Goal: Navigation & Orientation: Find specific page/section

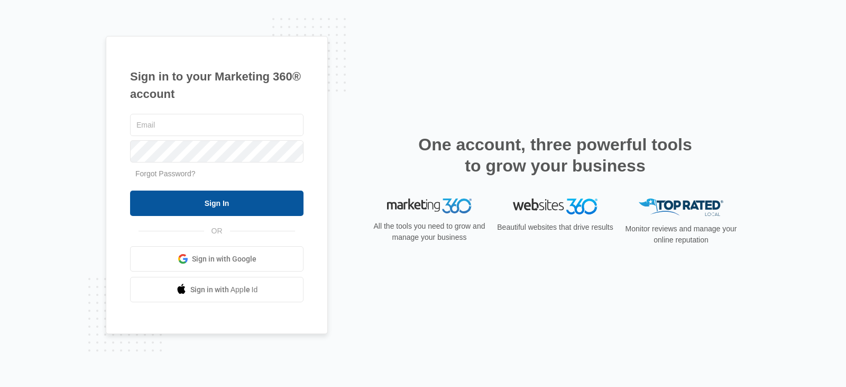
type input "[PERSON_NAME][EMAIL_ADDRESS][DOMAIN_NAME]"
click at [223, 196] on input "Sign In" at bounding box center [216, 202] width 173 height 25
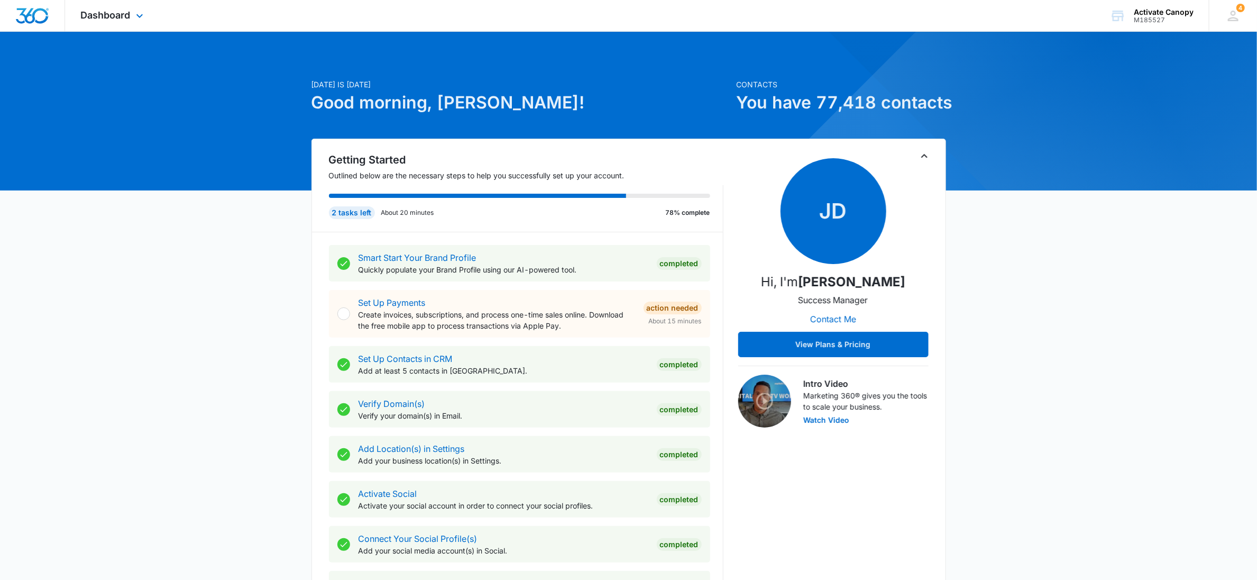
click at [109, 23] on div "Dashboard Apps Reputation Websites Forms CRM Email Social Content Ads Intellige…" at bounding box center [113, 15] width 97 height 31
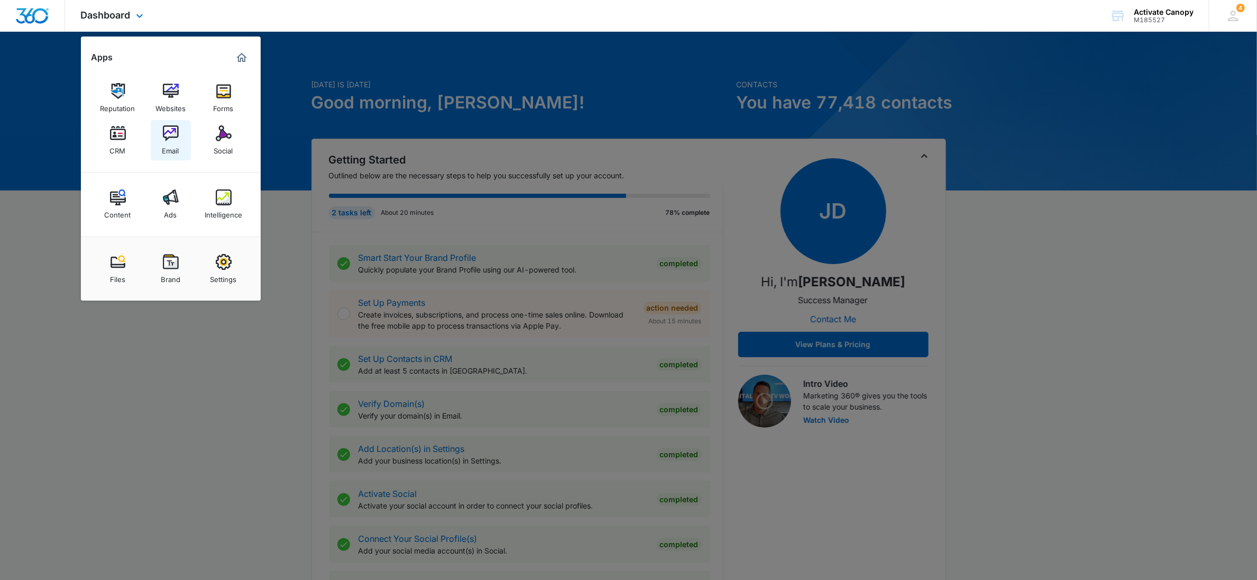
click at [164, 141] on div "Email" at bounding box center [170, 148] width 17 height 14
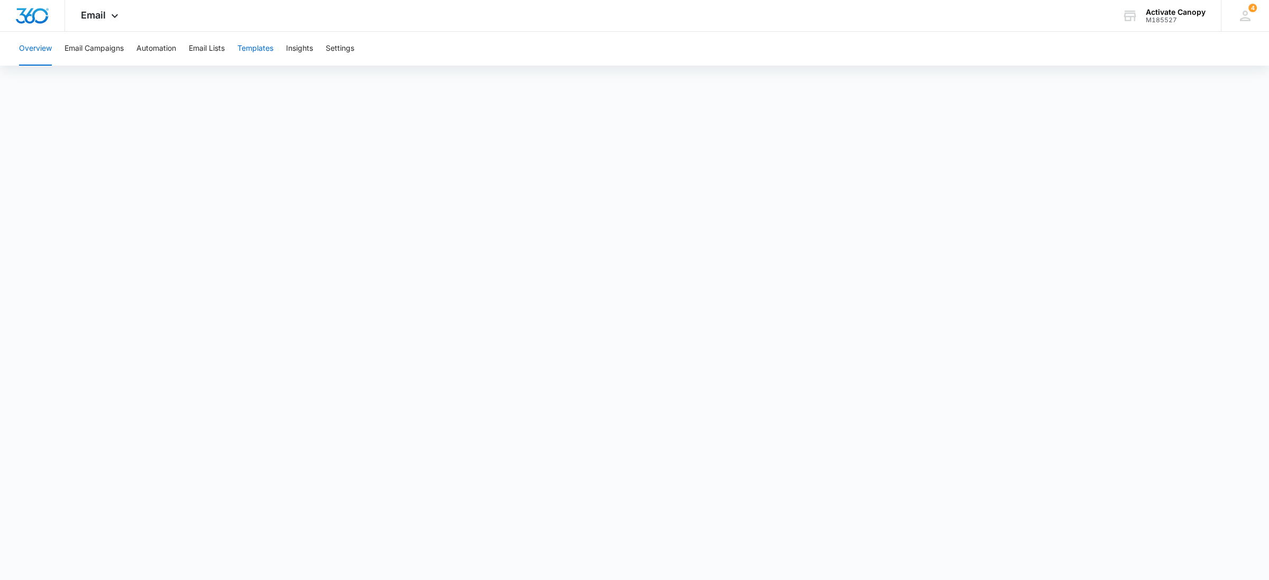
click at [263, 45] on button "Templates" at bounding box center [255, 49] width 36 height 34
click at [145, 48] on button "Automation" at bounding box center [156, 49] width 40 height 34
click at [262, 51] on button "Templates" at bounding box center [255, 49] width 36 height 34
click at [189, 50] on button "Email Lists" at bounding box center [207, 49] width 36 height 34
click at [161, 50] on button "Automation" at bounding box center [156, 49] width 40 height 34
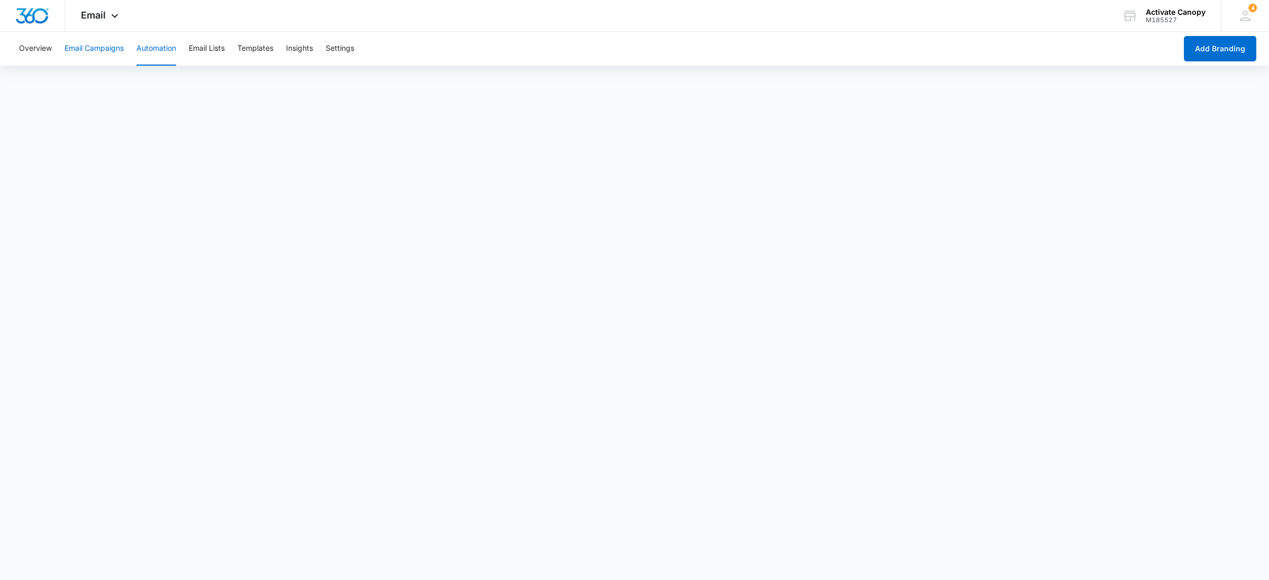
click at [112, 56] on button "Email Campaigns" at bounding box center [94, 49] width 59 height 34
click at [157, 56] on button "Automation" at bounding box center [156, 49] width 40 height 34
click at [259, 52] on button "Templates" at bounding box center [255, 49] width 36 height 34
drag, startPoint x: 265, startPoint y: 51, endPoint x: 237, endPoint y: 40, distance: 30.6
drag, startPoint x: 237, startPoint y: 40, endPoint x: 212, endPoint y: 51, distance: 27.9
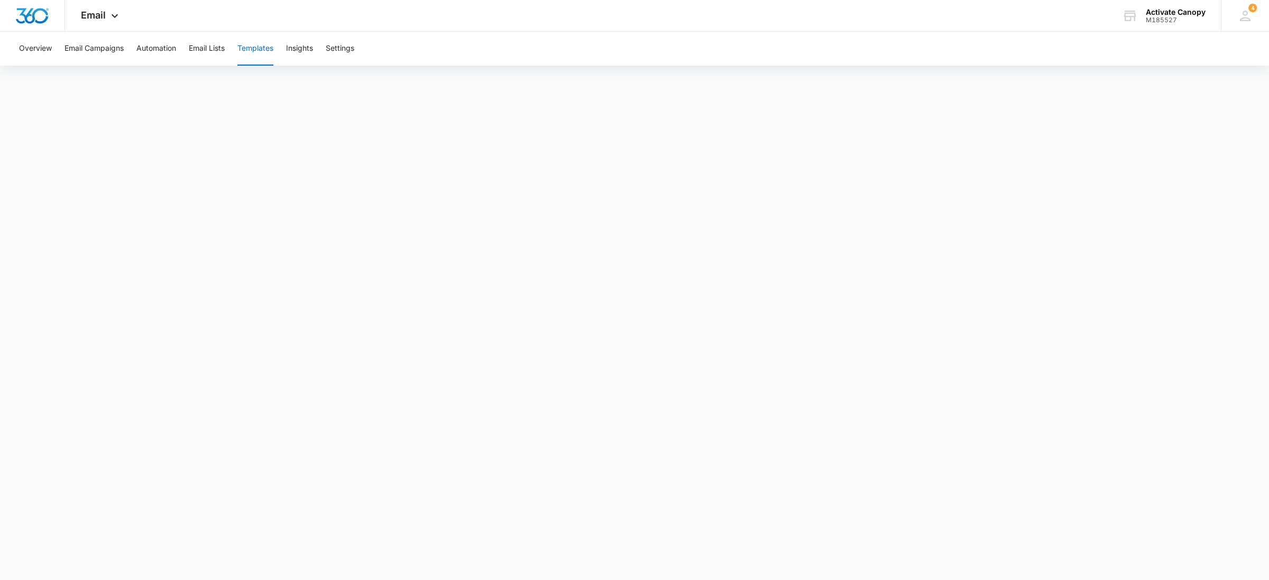
drag, startPoint x: 212, startPoint y: 51, endPoint x: 250, endPoint y: 46, distance: 38.4
drag, startPoint x: 108, startPoint y: 17, endPoint x: 35, endPoint y: 16, distance: 73.0
click at [138, 49] on button "Automation" at bounding box center [156, 49] width 40 height 34
click at [248, 52] on button "Templates" at bounding box center [255, 49] width 36 height 34
click at [150, 47] on button "Automation" at bounding box center [156, 49] width 40 height 34
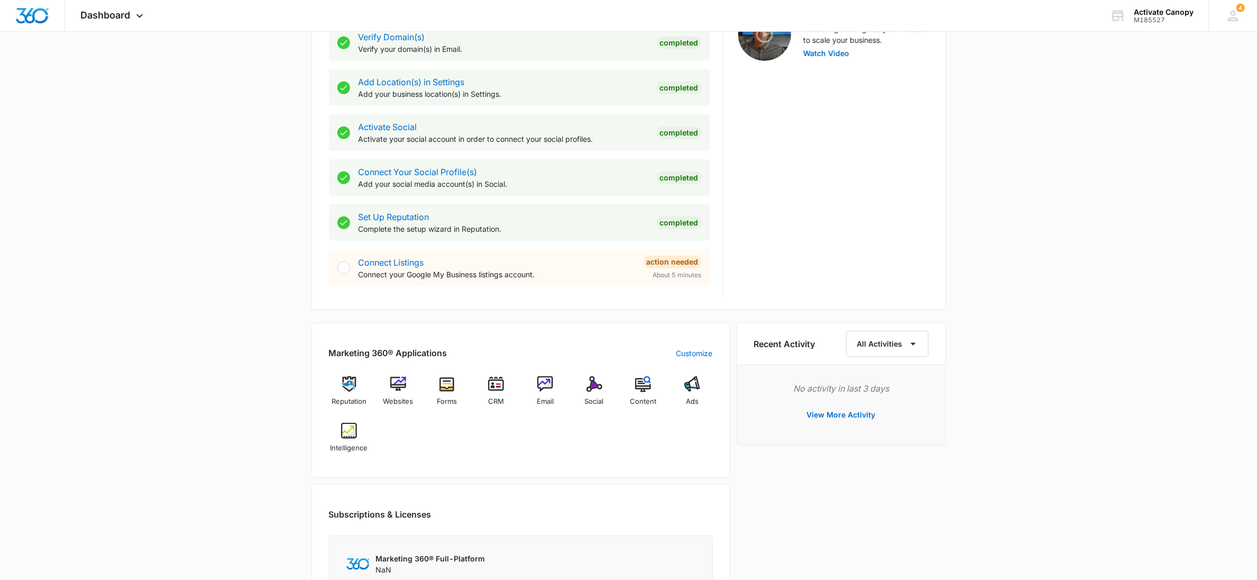
scroll to position [397, 0]
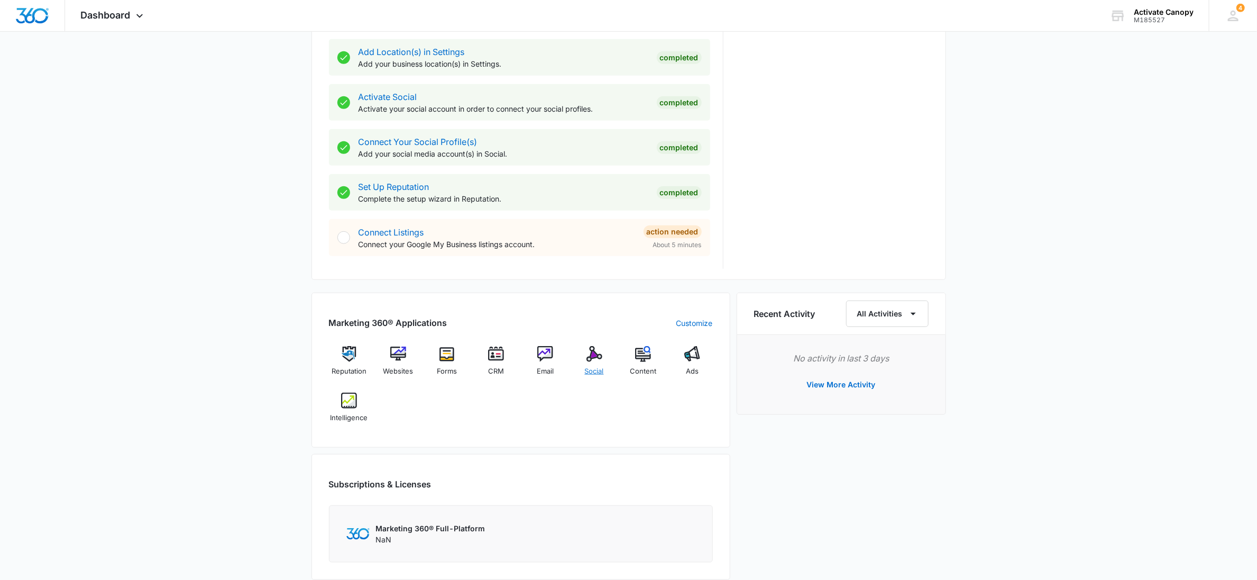
click at [591, 368] on span "Social" at bounding box center [594, 371] width 19 height 11
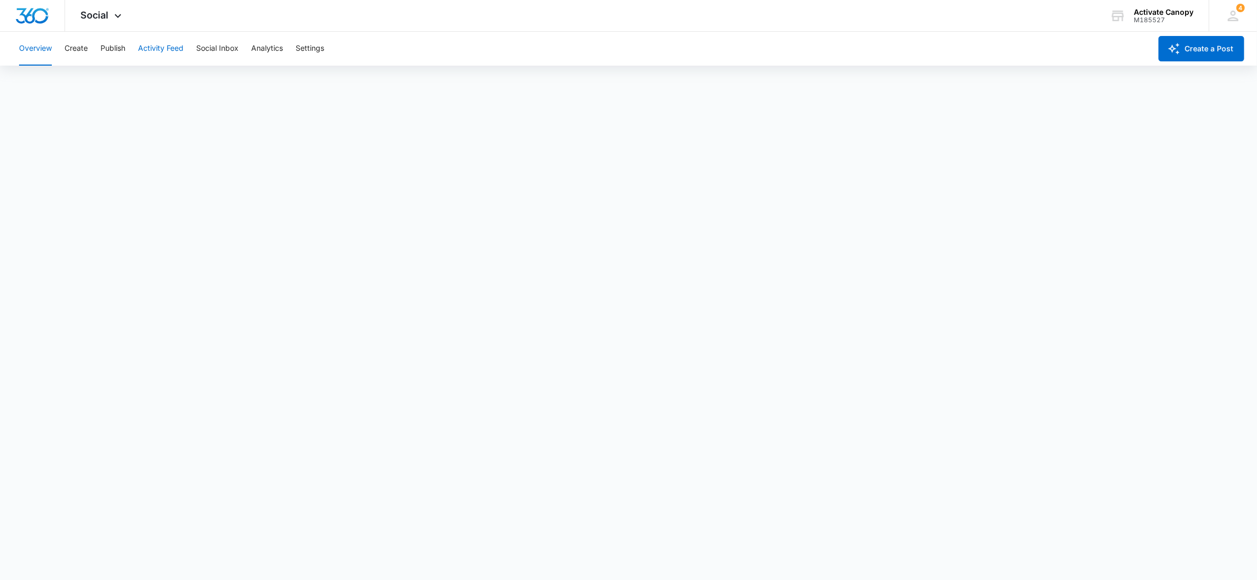
click at [168, 51] on button "Activity Feed" at bounding box center [160, 49] width 45 height 34
